Goal: Navigation & Orientation: Find specific page/section

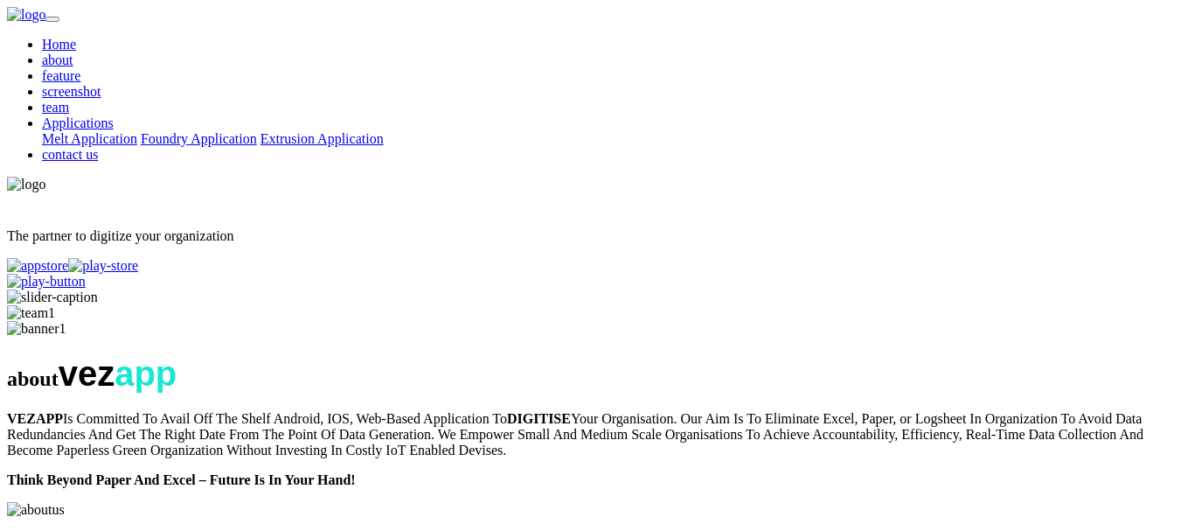
click at [195, 198] on div "The partner to digitize your organization" at bounding box center [590, 233] width 1167 height 113
click at [533, 289] on div at bounding box center [590, 297] width 1167 height 16
drag, startPoint x: 533, startPoint y: 204, endPoint x: 772, endPoint y: 250, distance: 243.1
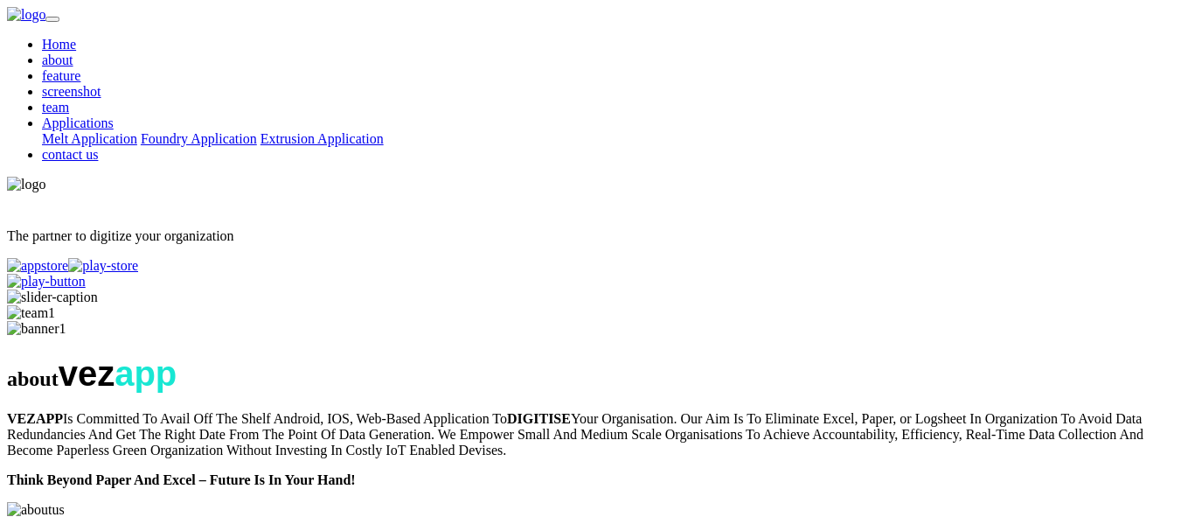
click at [772, 289] on div at bounding box center [590, 297] width 1167 height 16
click at [783, 289] on div at bounding box center [590, 297] width 1167 height 16
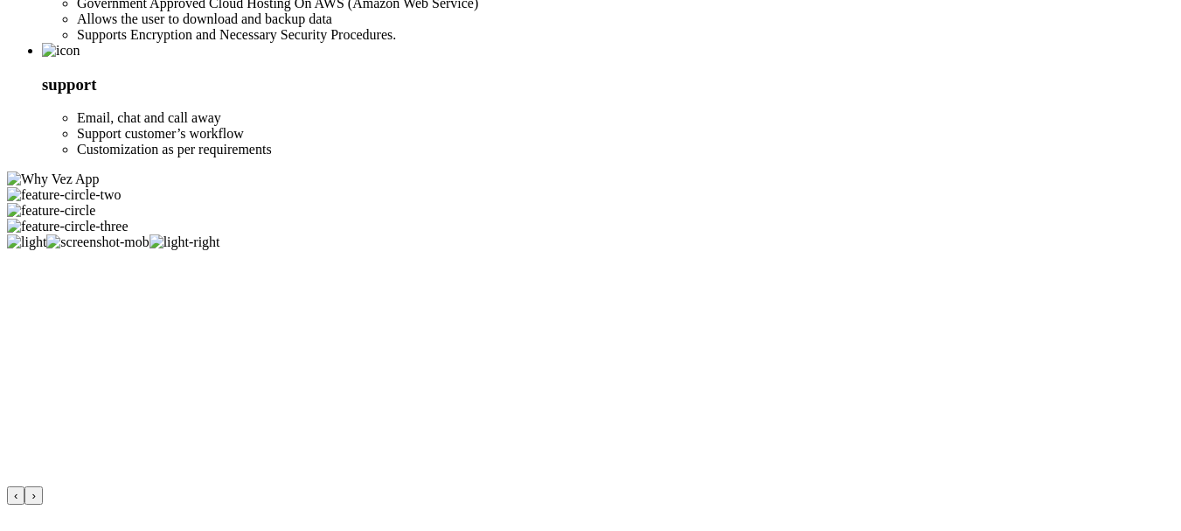
scroll to position [1340, 0]
